Goal: Task Accomplishment & Management: Use online tool/utility

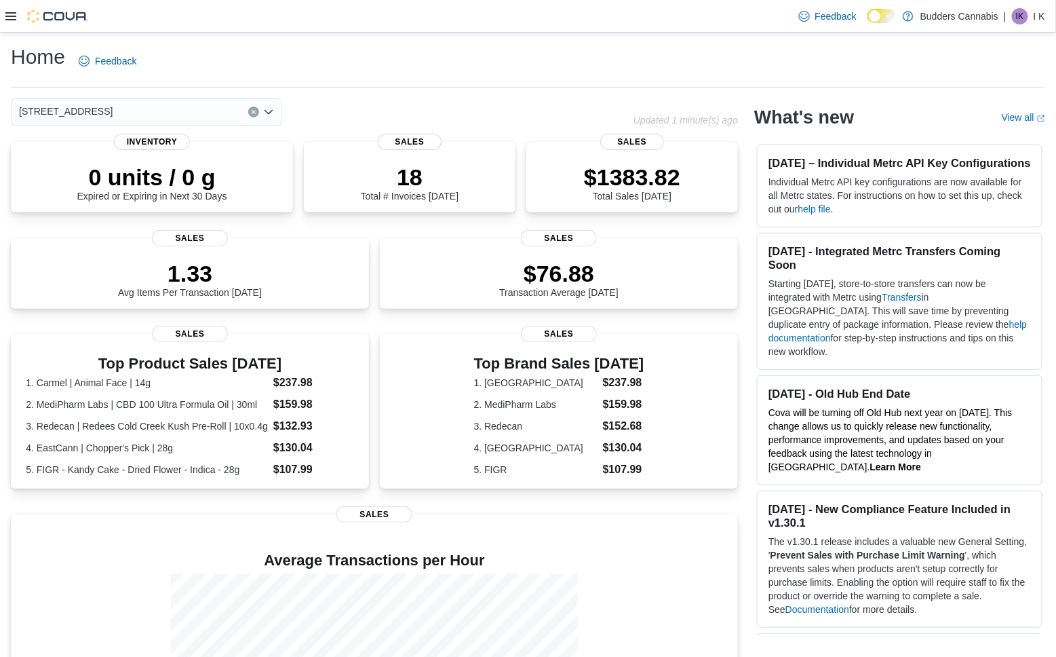
click at [15, 19] on icon at bounding box center [10, 16] width 11 height 8
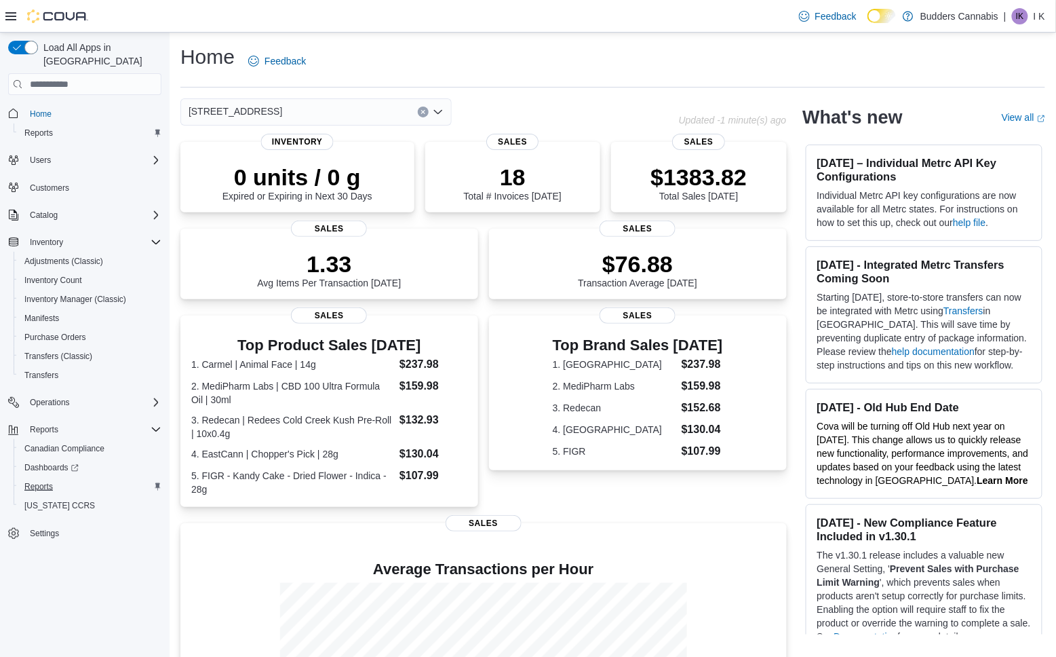
click at [33, 481] on span "Reports" at bounding box center [38, 486] width 28 height 11
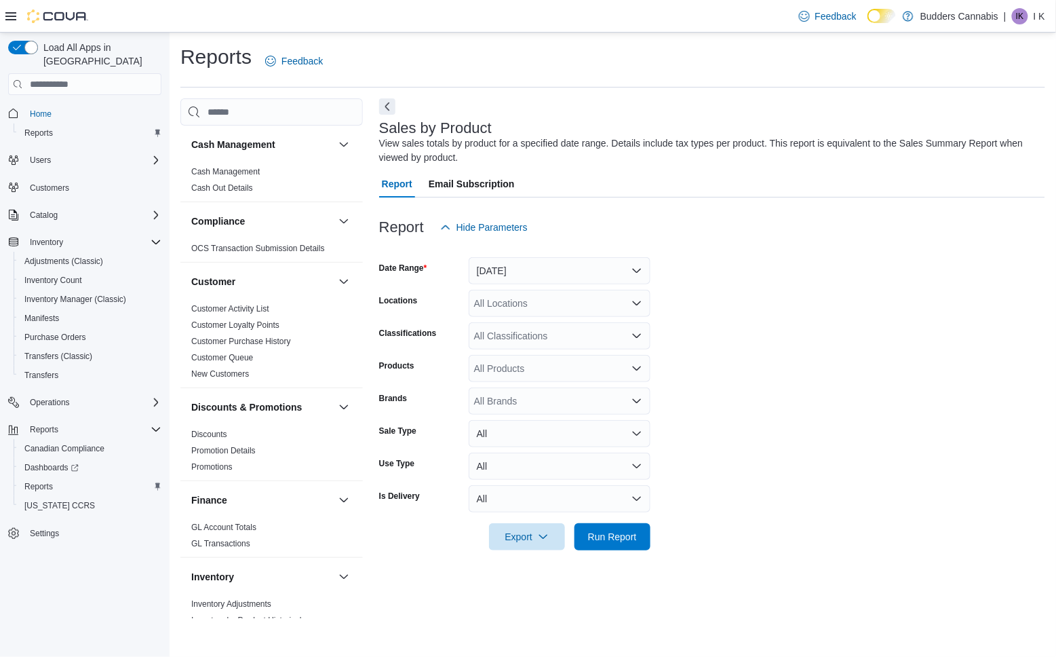
click at [537, 276] on button "Yesterday" at bounding box center [560, 270] width 182 height 27
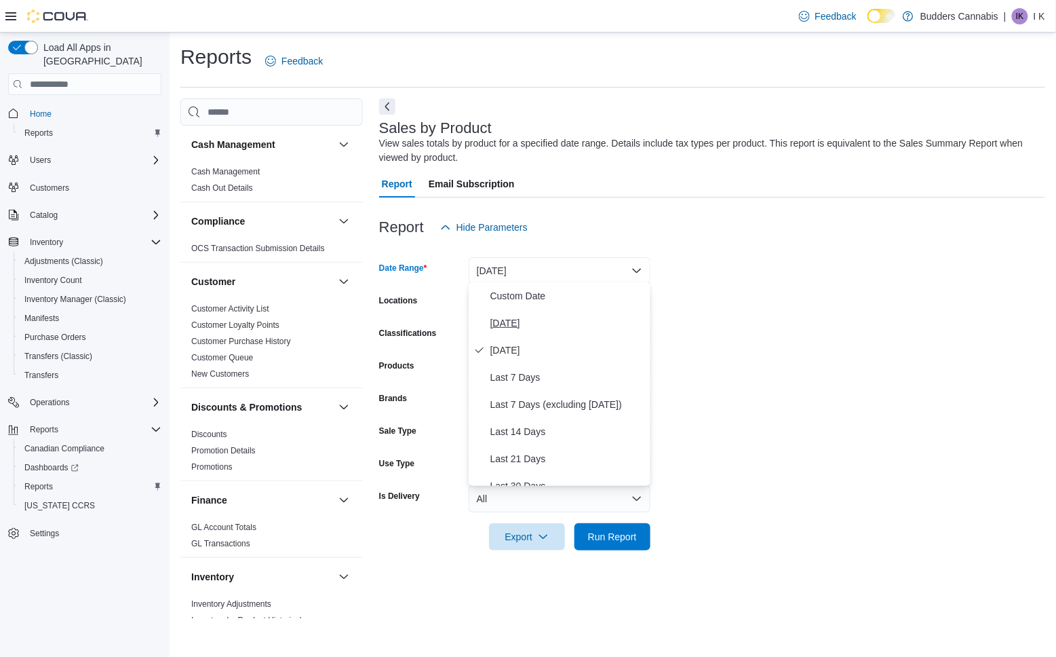
click at [526, 315] on span "Today" at bounding box center [568, 323] width 155 height 16
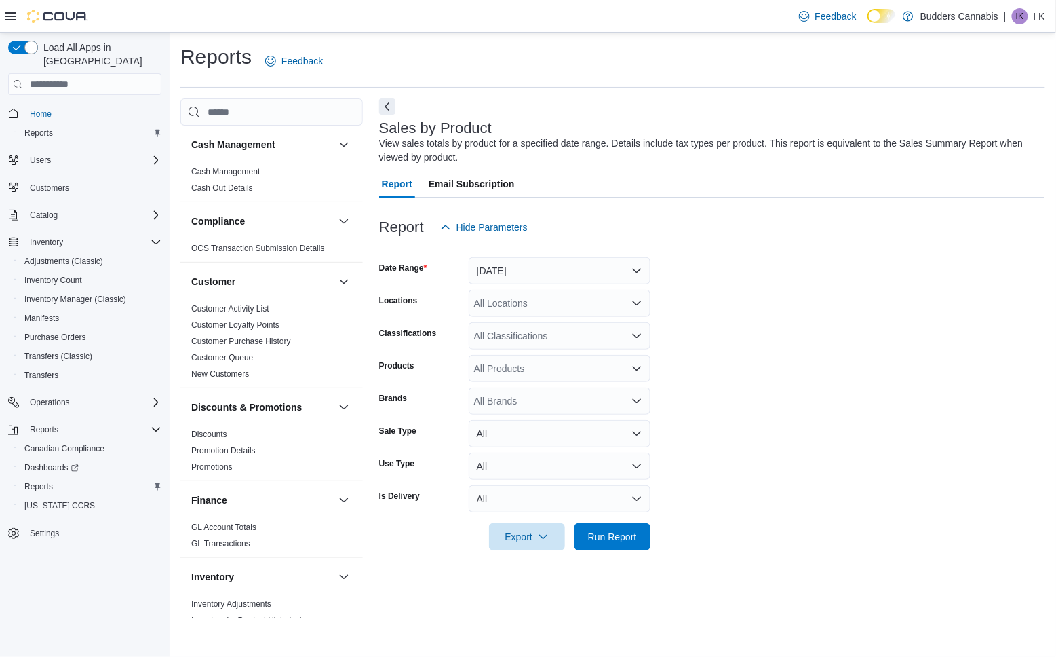
click at [655, 537] on form "Date Range Today Locations All Locations Classifications All Classifications Pr…" at bounding box center [712, 395] width 666 height 309
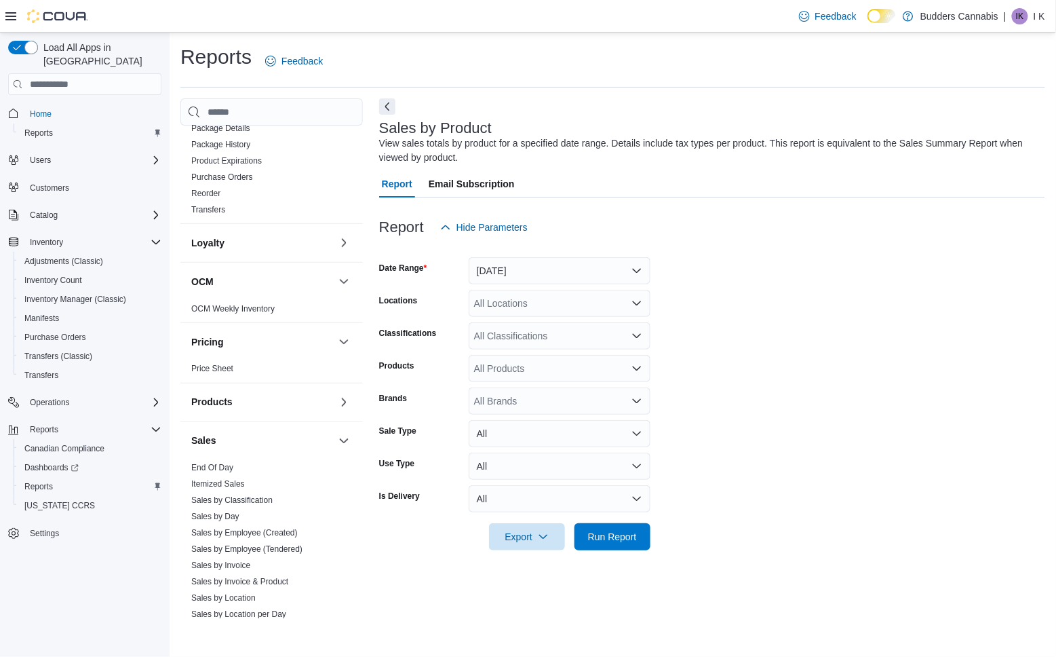
scroll to position [740, 0]
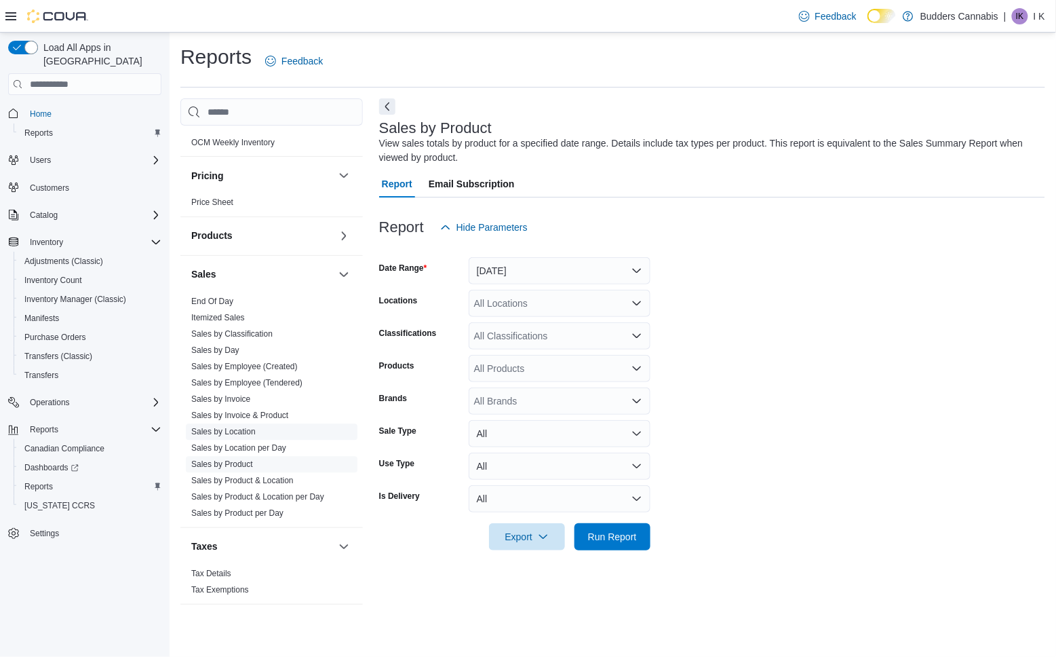
click at [237, 430] on link "Sales by Location" at bounding box center [223, 431] width 64 height 9
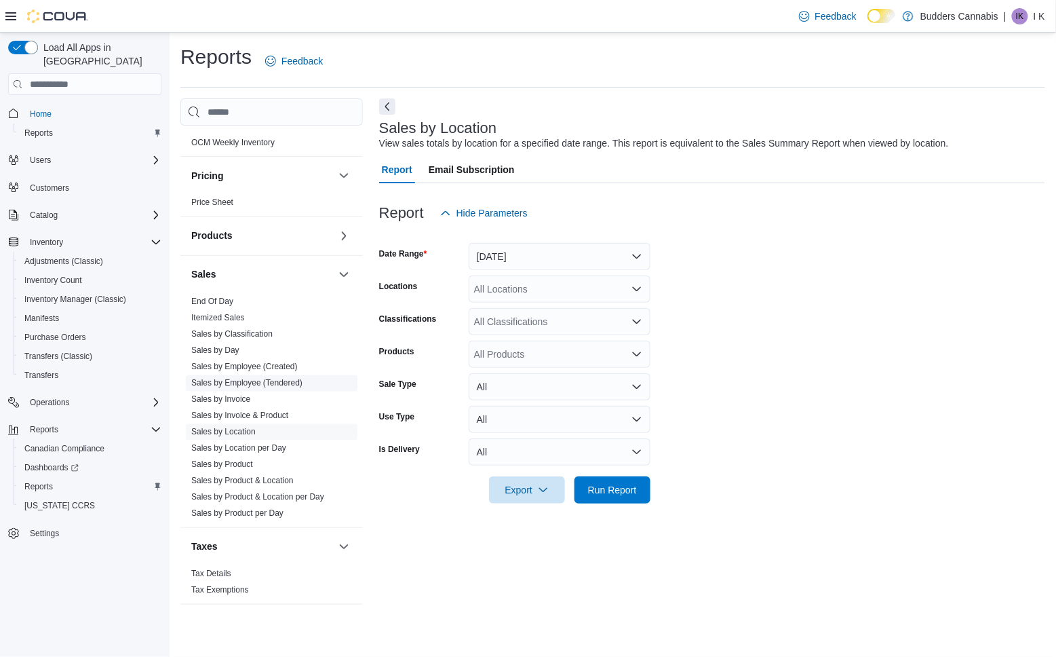
click at [578, 264] on button "Yesterday" at bounding box center [560, 256] width 182 height 27
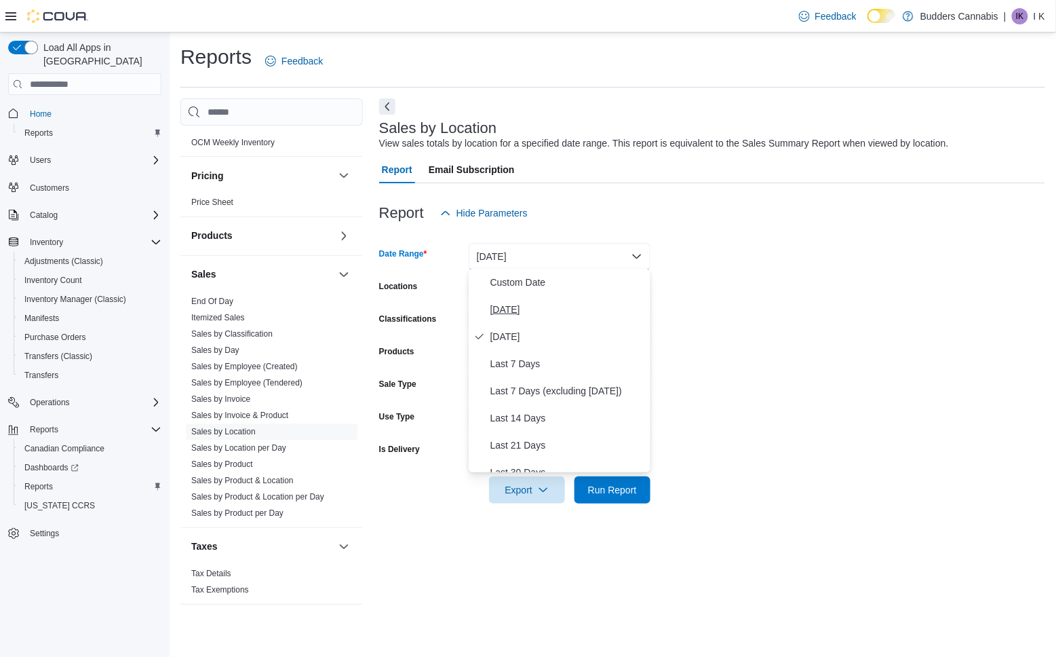
click at [546, 305] on span "Today" at bounding box center [568, 309] width 155 height 16
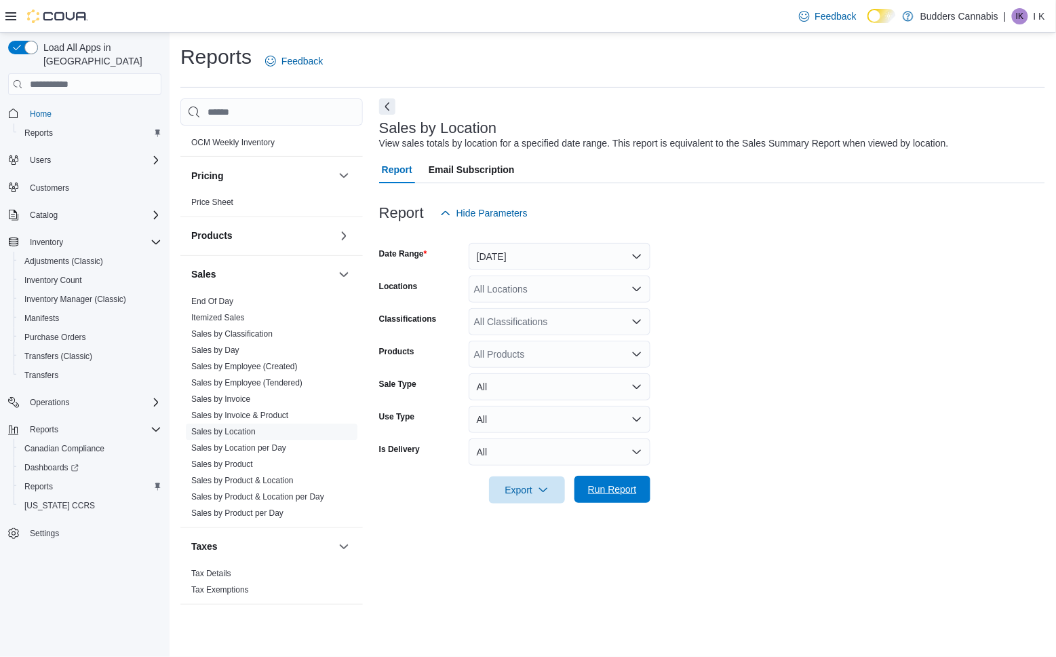
click at [619, 485] on span "Run Report" at bounding box center [612, 489] width 49 height 14
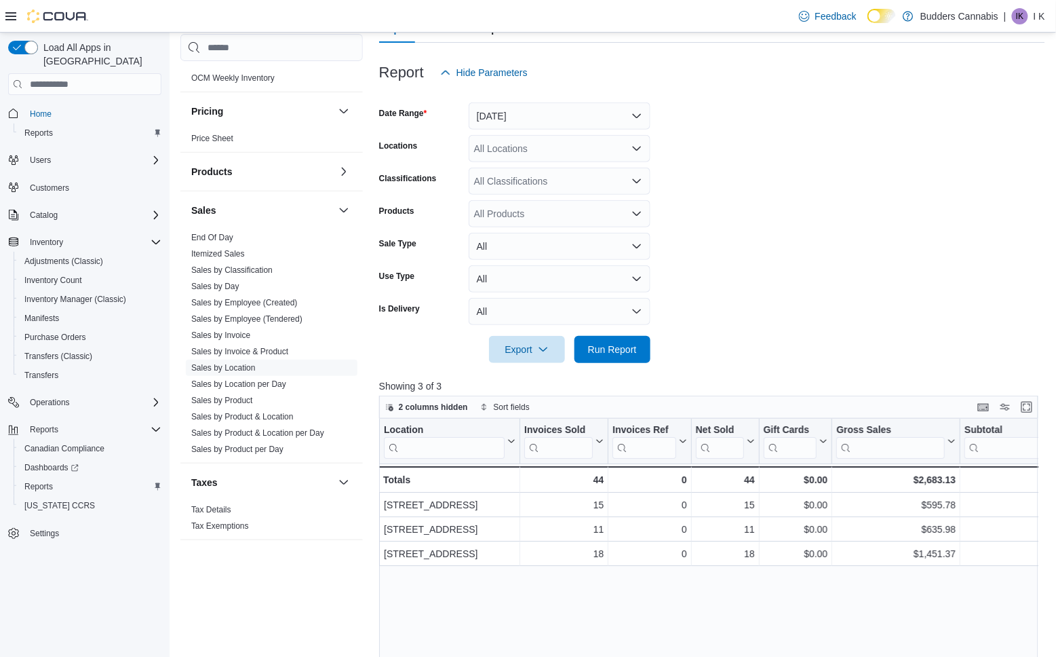
scroll to position [271, 0]
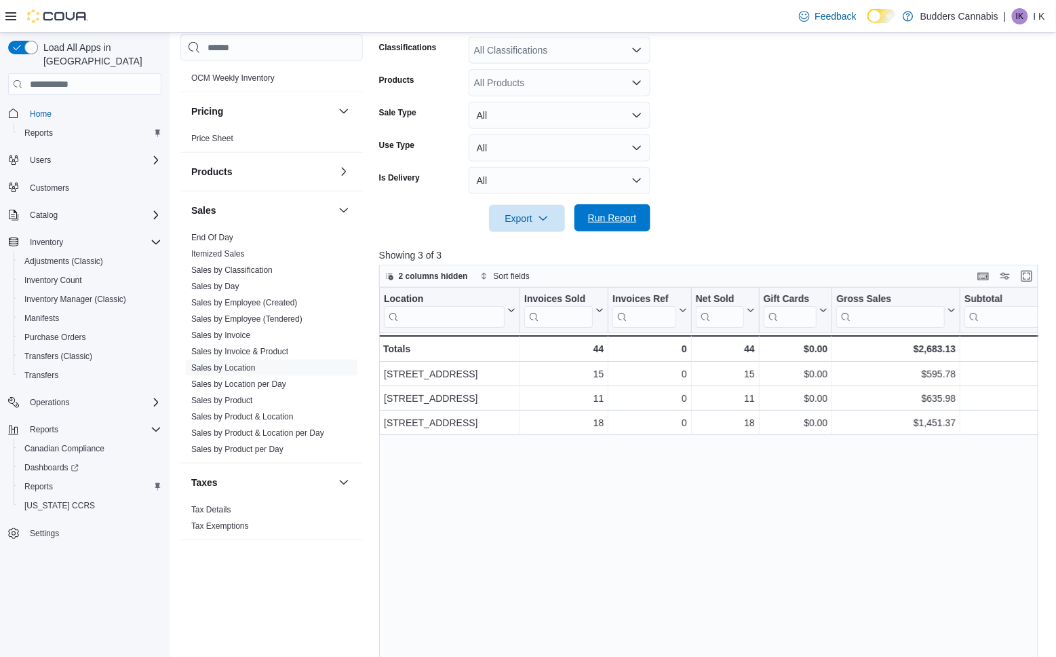
click at [603, 206] on span "Run Report" at bounding box center [613, 217] width 60 height 27
